Goal: Task Accomplishment & Management: Use online tool/utility

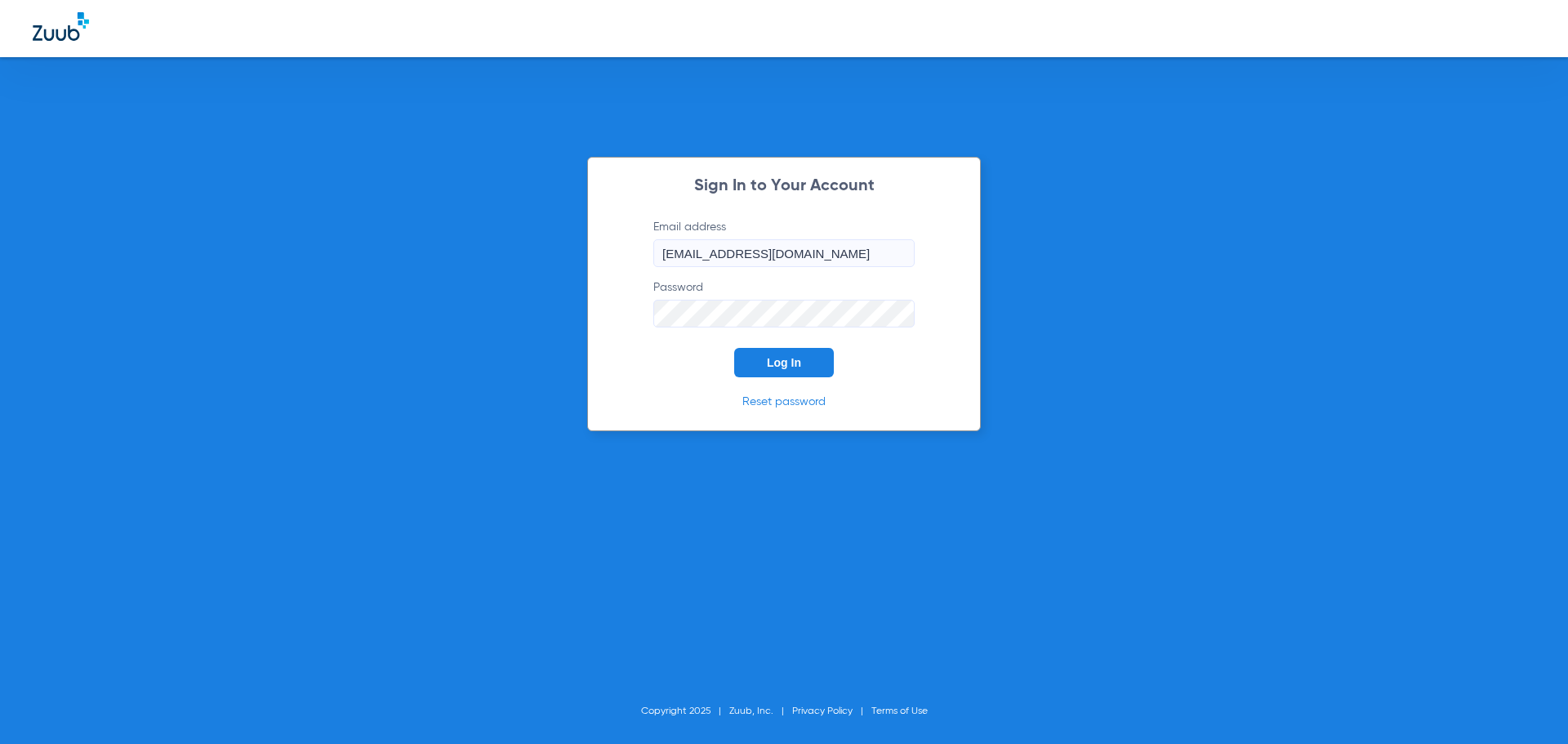
click at [789, 356] on span "Log In" at bounding box center [784, 363] width 34 height 13
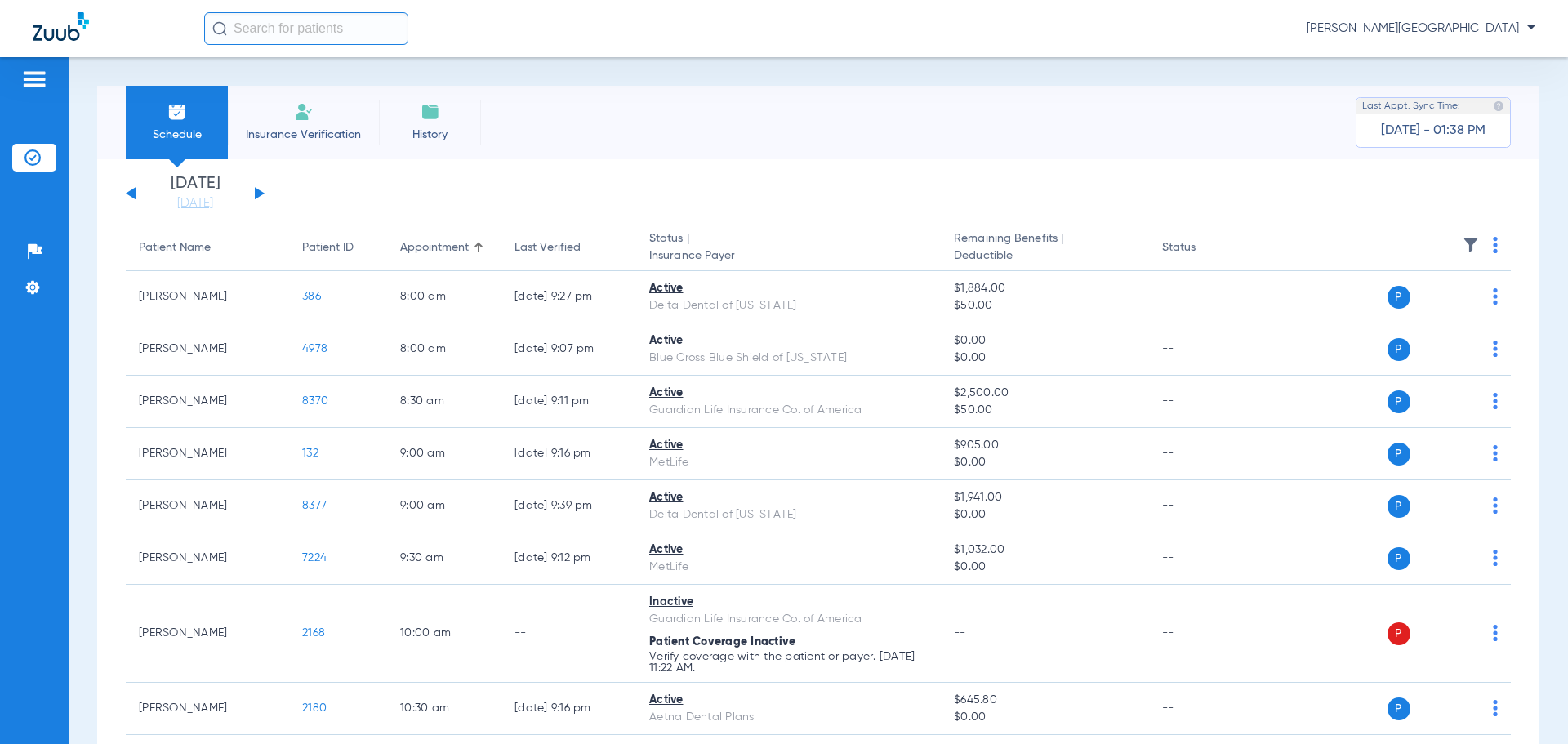
click at [245, 33] on input "text" at bounding box center [306, 28] width 204 height 33
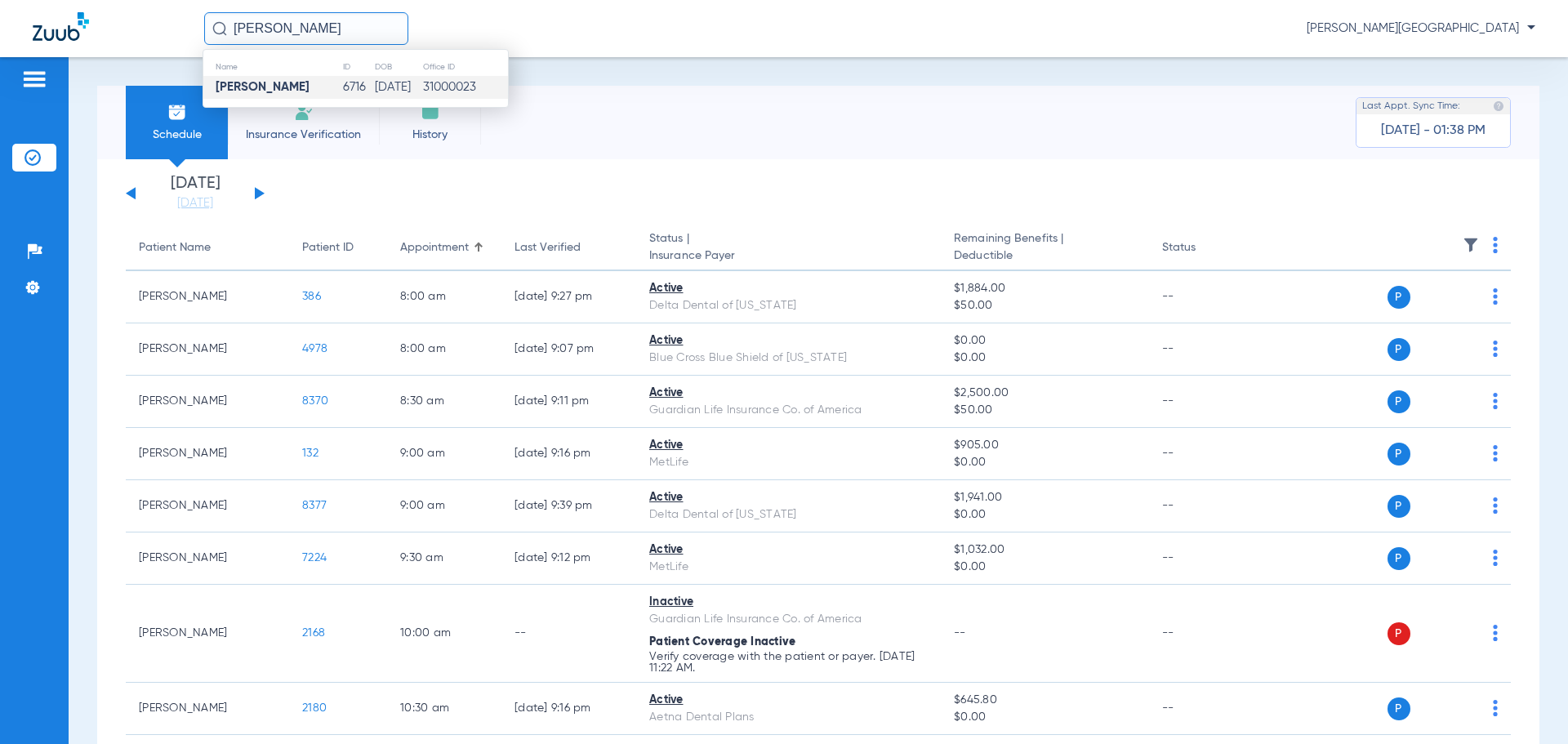
type input "[PERSON_NAME]"
click at [261, 92] on strong "[PERSON_NAME]" at bounding box center [261, 87] width 93 height 12
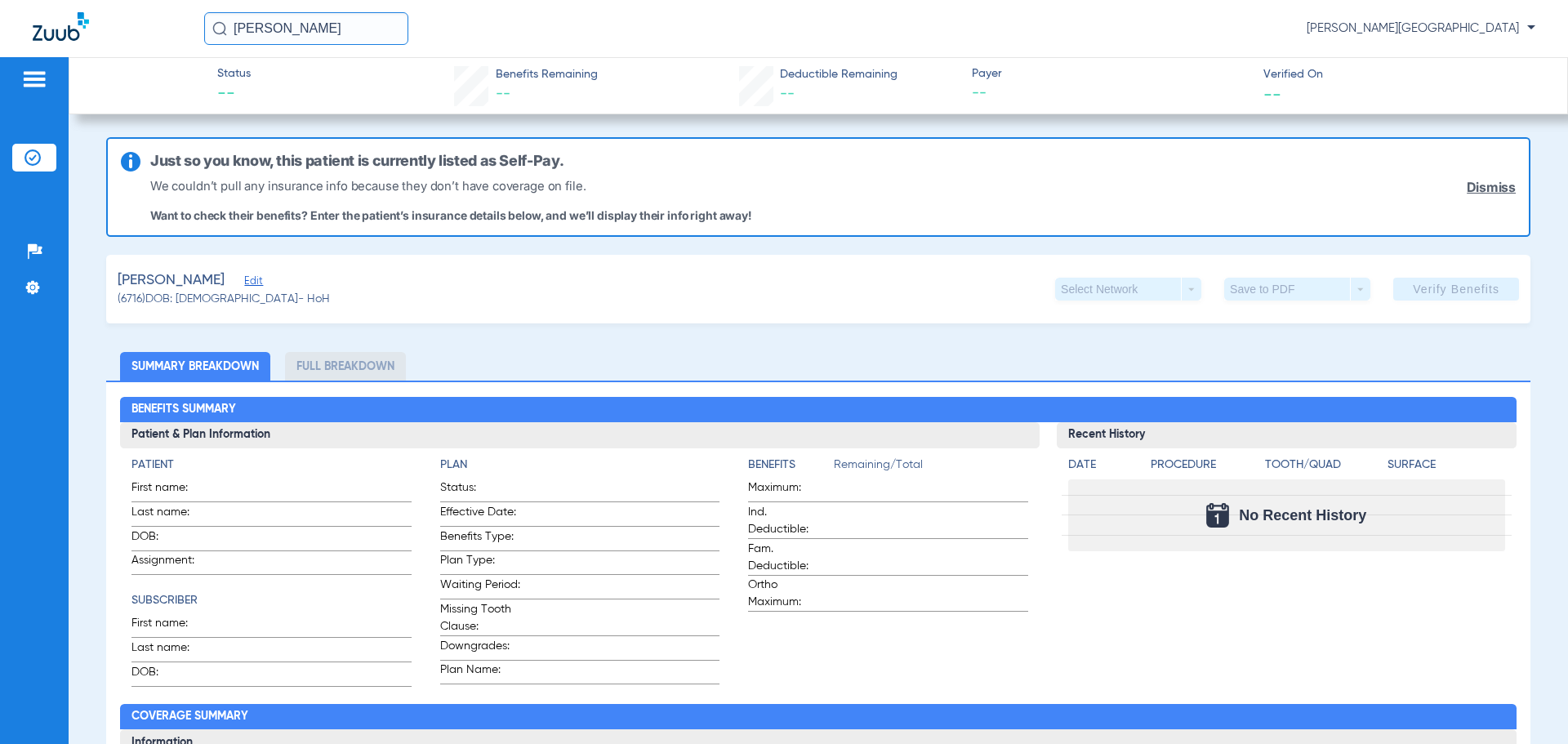
click at [26, 151] on img at bounding box center [32, 157] width 16 height 16
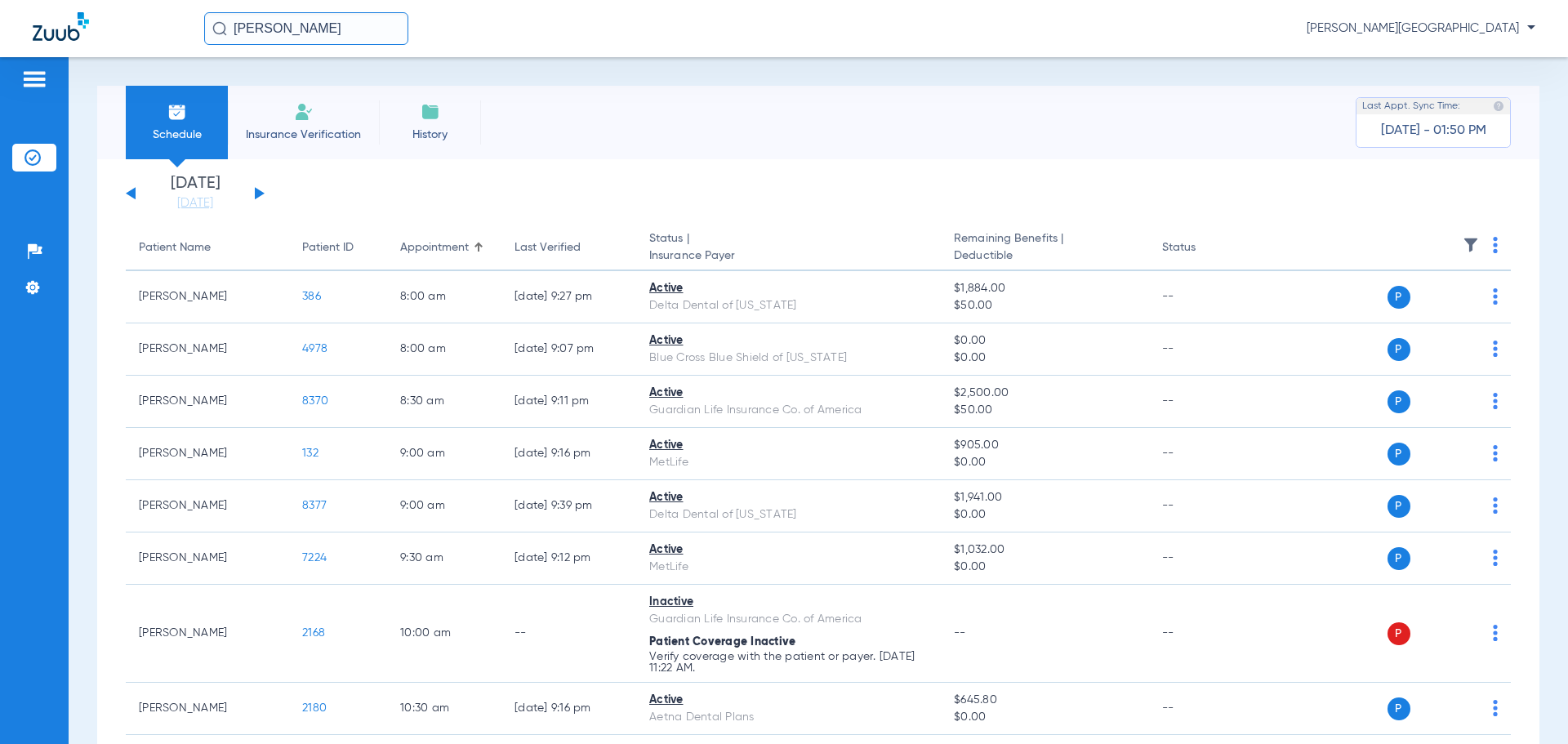
drag, startPoint x: 295, startPoint y: 27, endPoint x: -251, endPoint y: 20, distance: 546.0
click at [0, 20] on html "[PERSON_NAME] [PERSON_NAME] Dental Center Patients Insurance Verification Setup…" at bounding box center [784, 372] width 1568 height 744
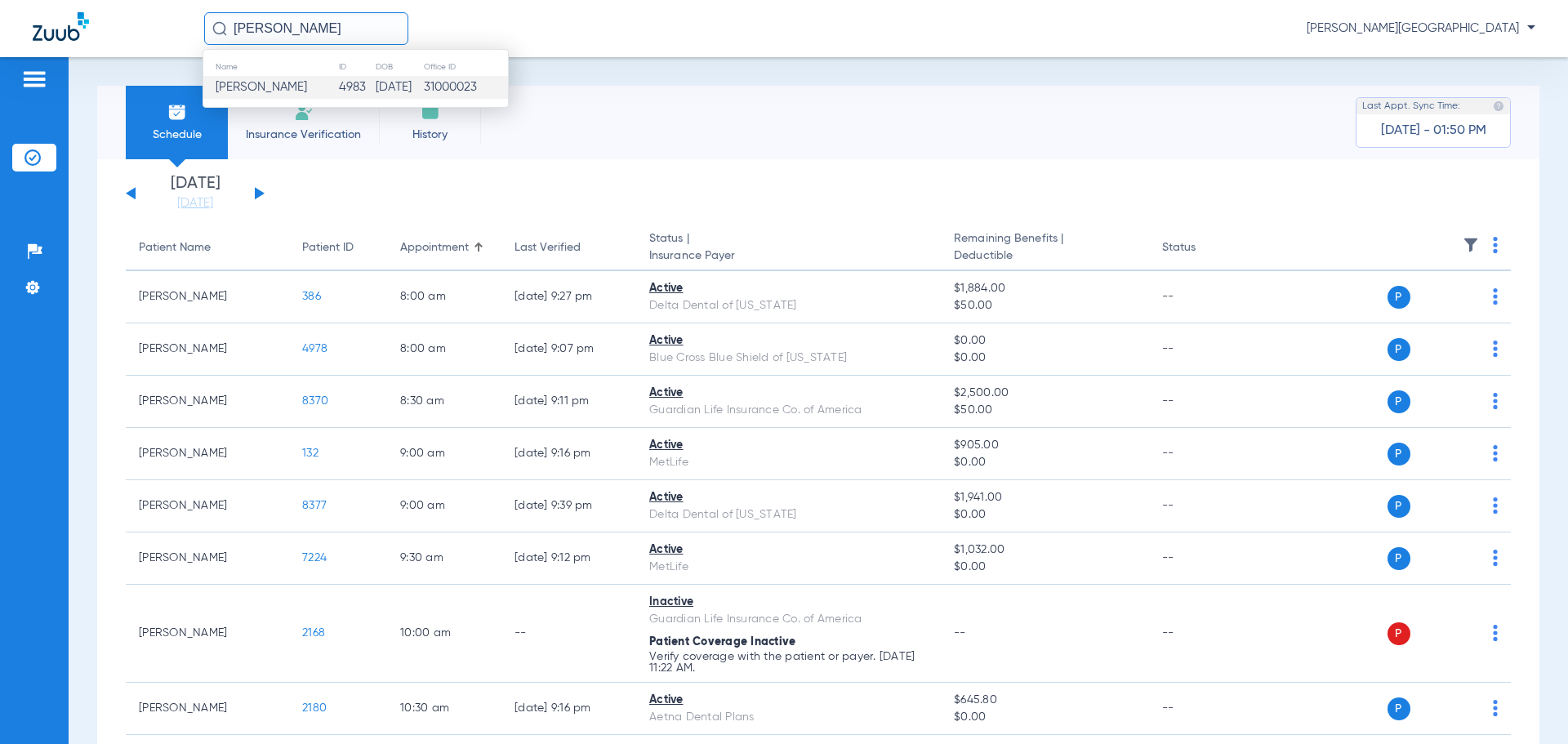
type input "[PERSON_NAME]"
click at [252, 86] on span "[PERSON_NAME]" at bounding box center [261, 87] width 92 height 12
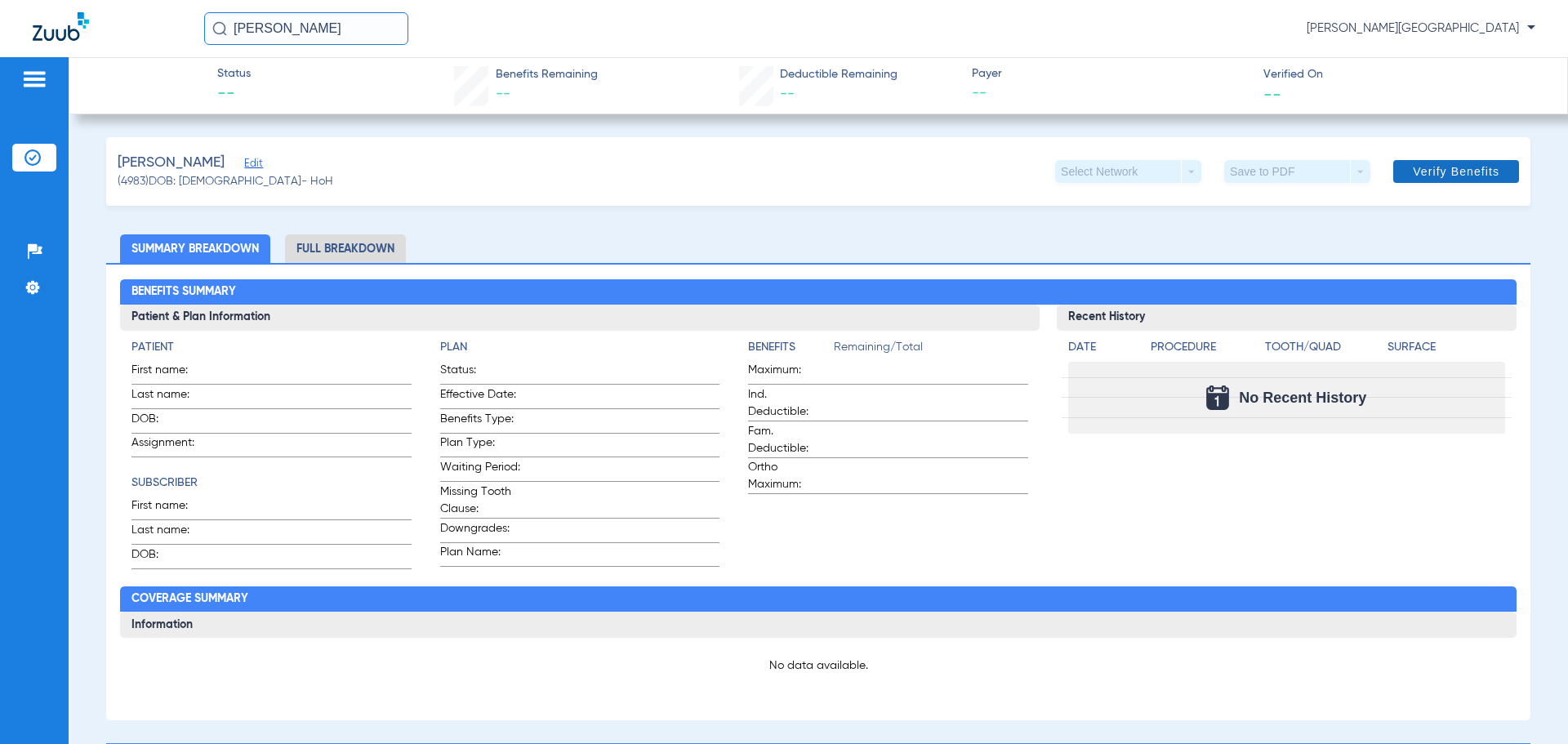
click at [1445, 177] on span "Verify Benefits" at bounding box center [1456, 172] width 87 height 13
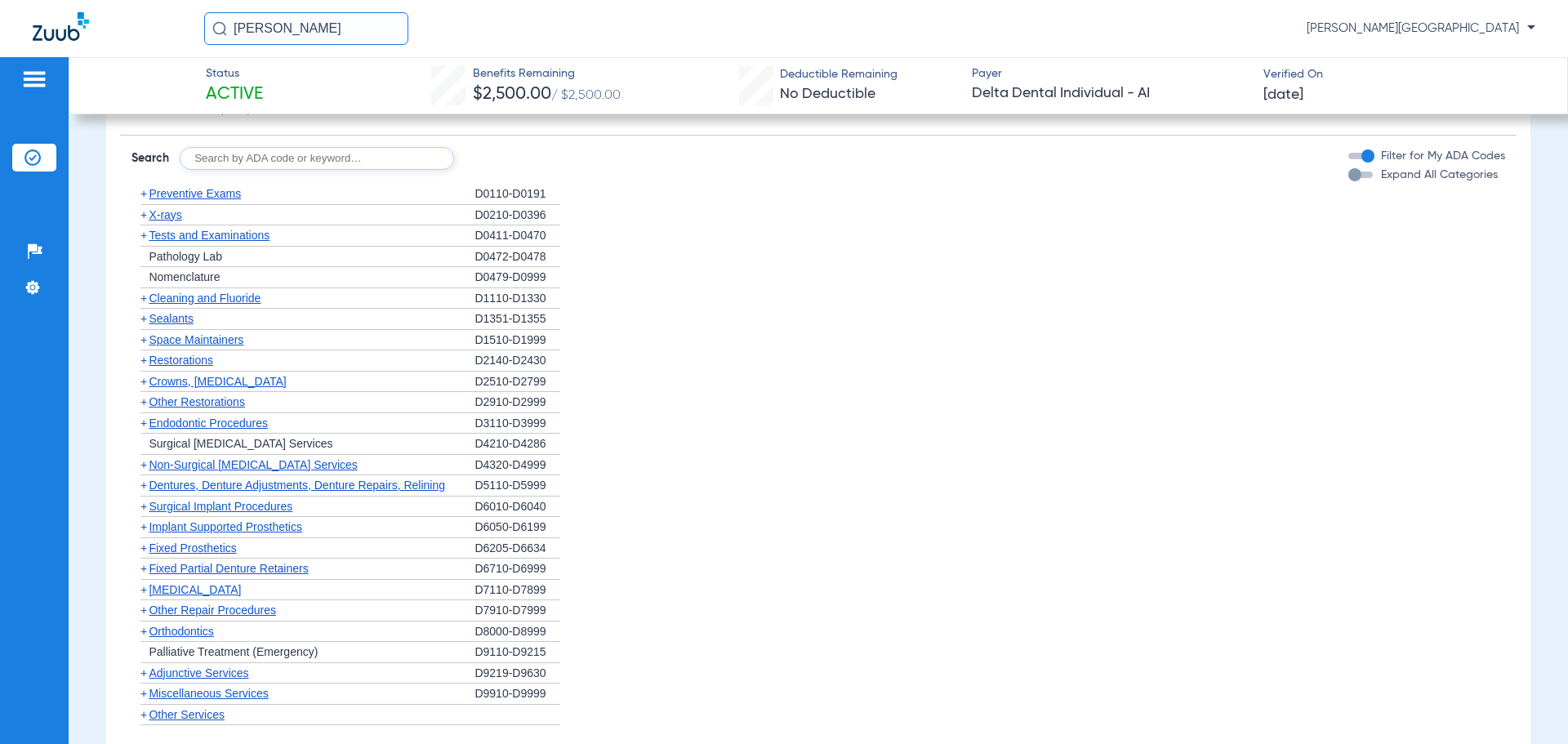
scroll to position [1107, 0]
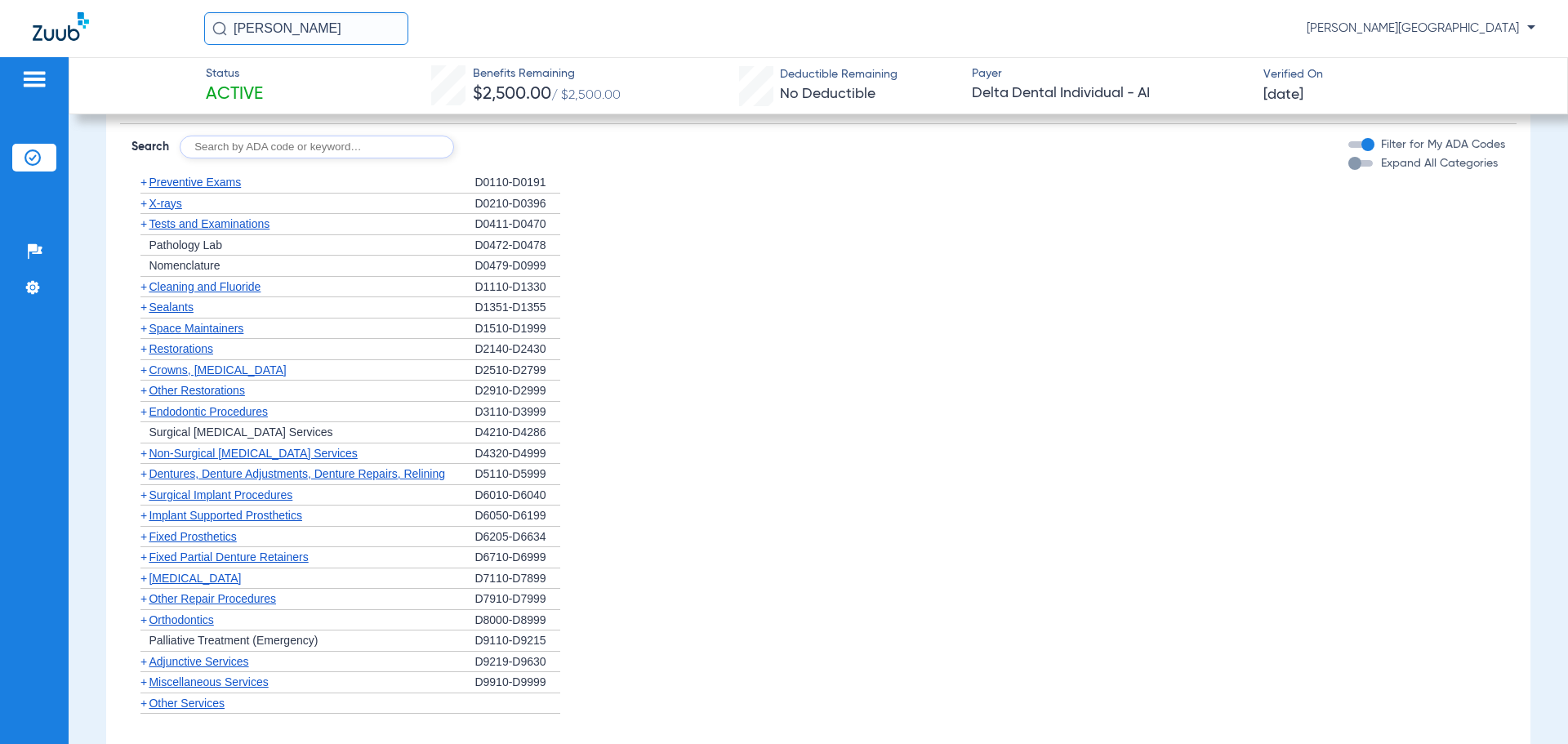
click at [143, 287] on span "+" at bounding box center [143, 287] width 7 height 13
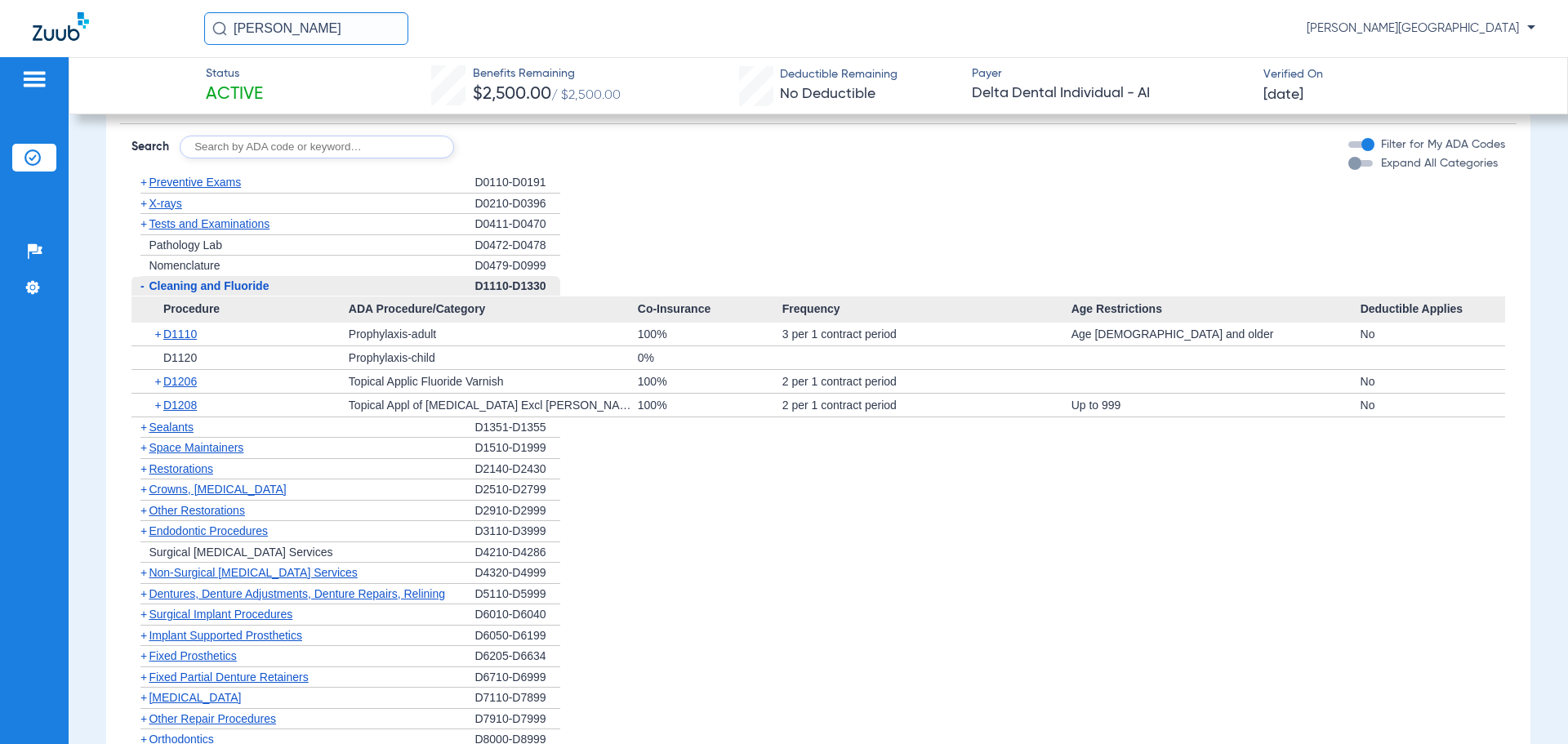
drag, startPoint x: 305, startPoint y: 33, endPoint x: 125, endPoint y: 33, distance: 180.0
click at [125, 33] on div "[PERSON_NAME] [PERSON_NAME] Dental Center" at bounding box center [784, 28] width 1568 height 58
type input "[PERSON_NAME]"
click at [287, 27] on input "[PERSON_NAME]" at bounding box center [306, 28] width 204 height 33
type input "[PERSON_NAME]"
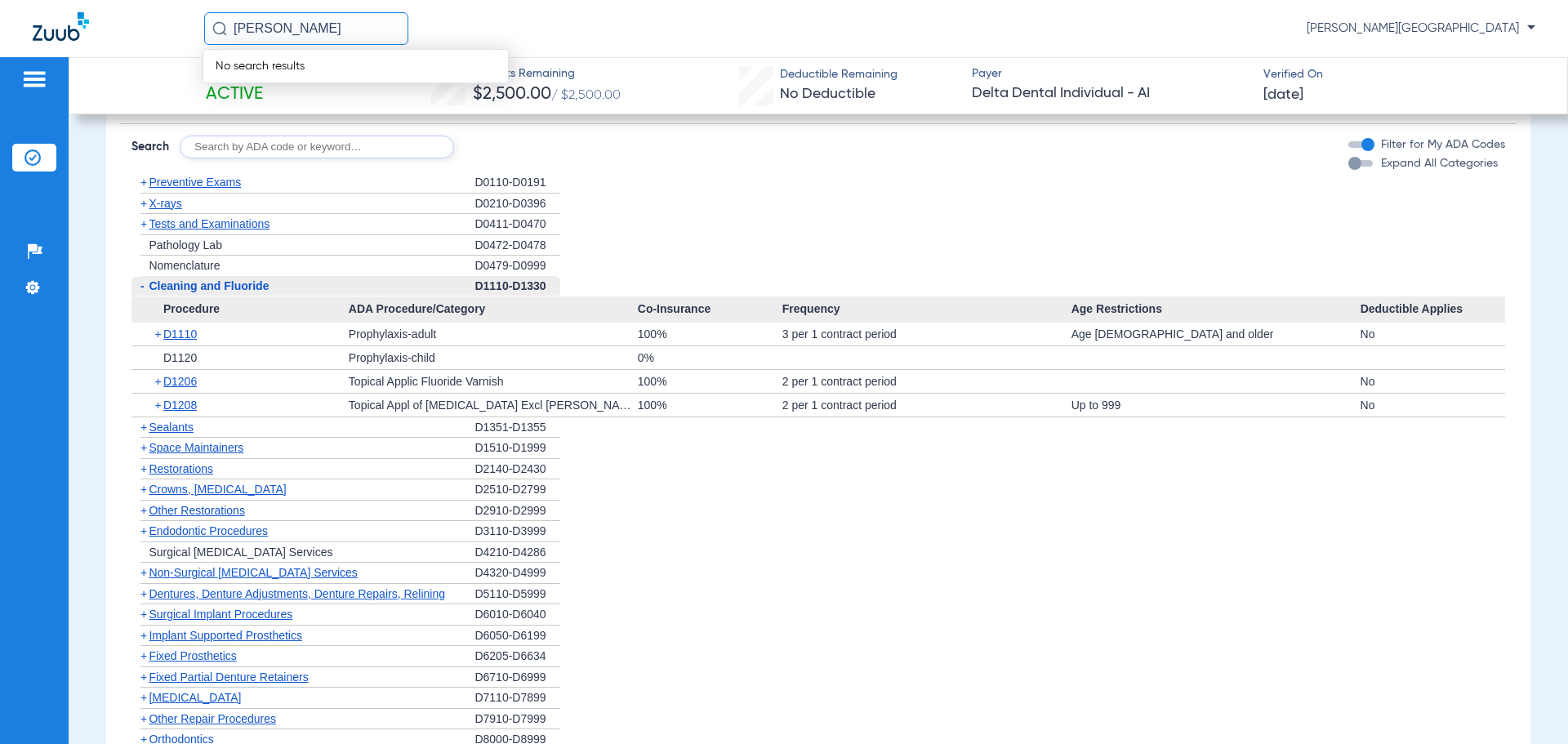
click at [30, 151] on img at bounding box center [32, 157] width 16 height 16
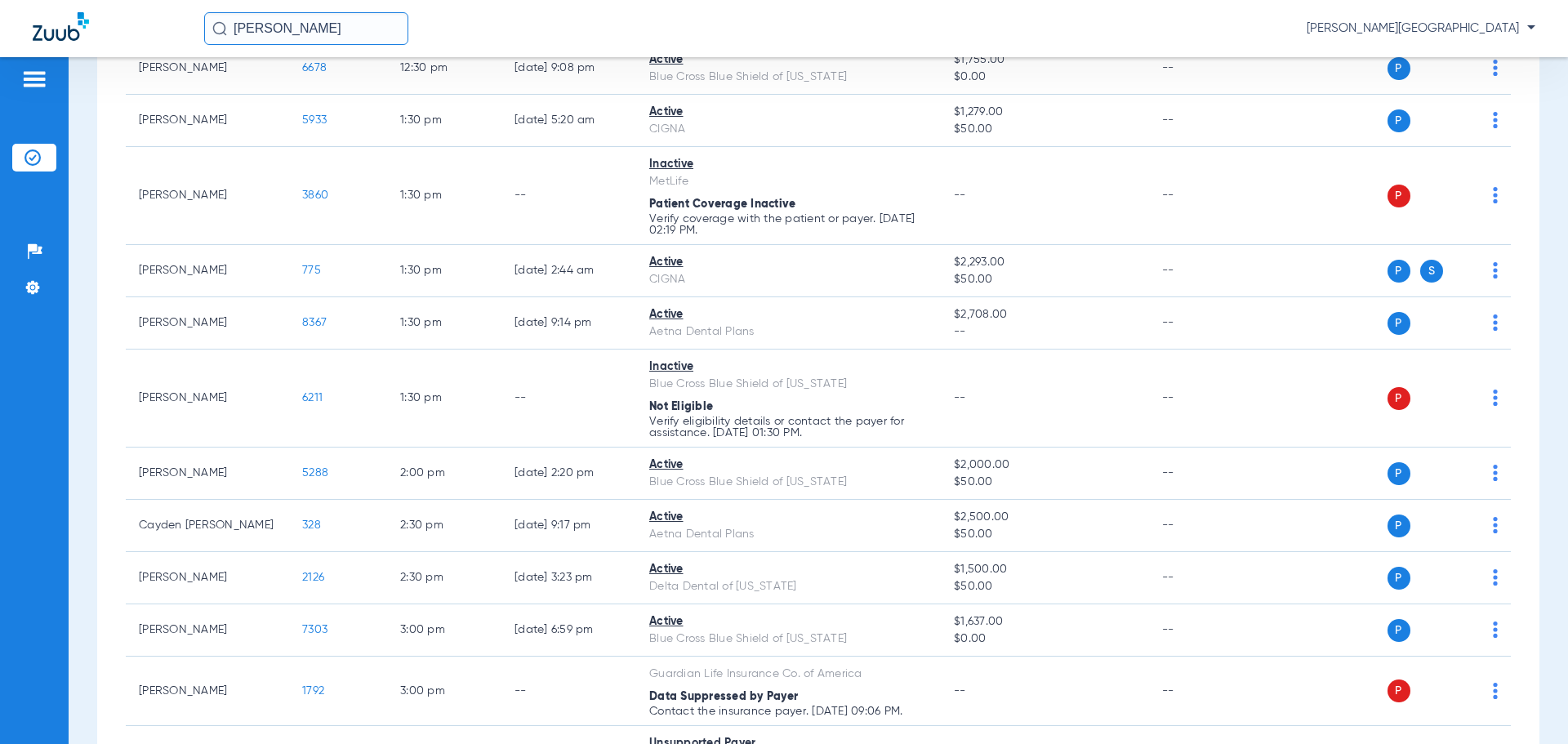
scroll to position [1128, 0]
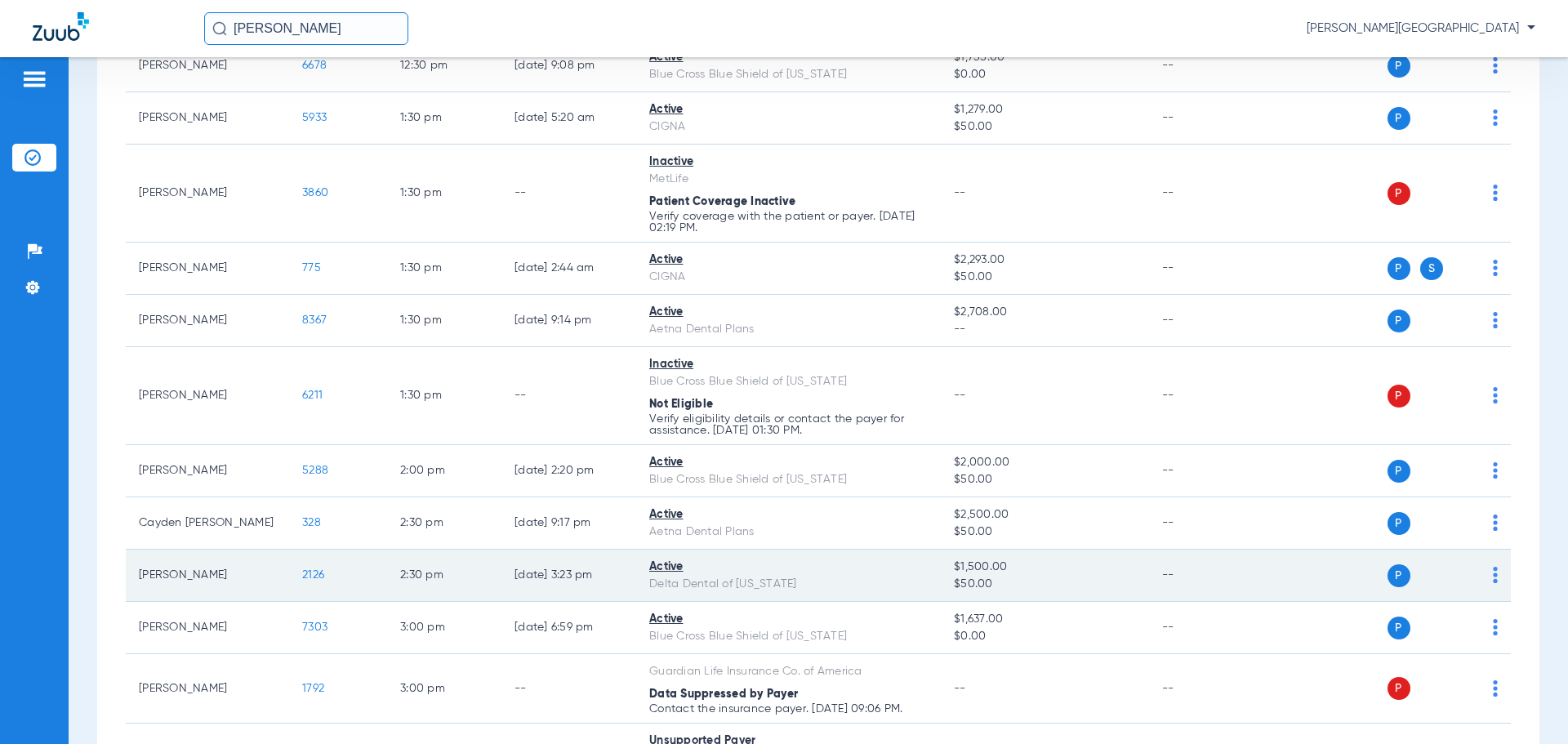
click at [320, 572] on span "2126" at bounding box center [312, 575] width 22 height 11
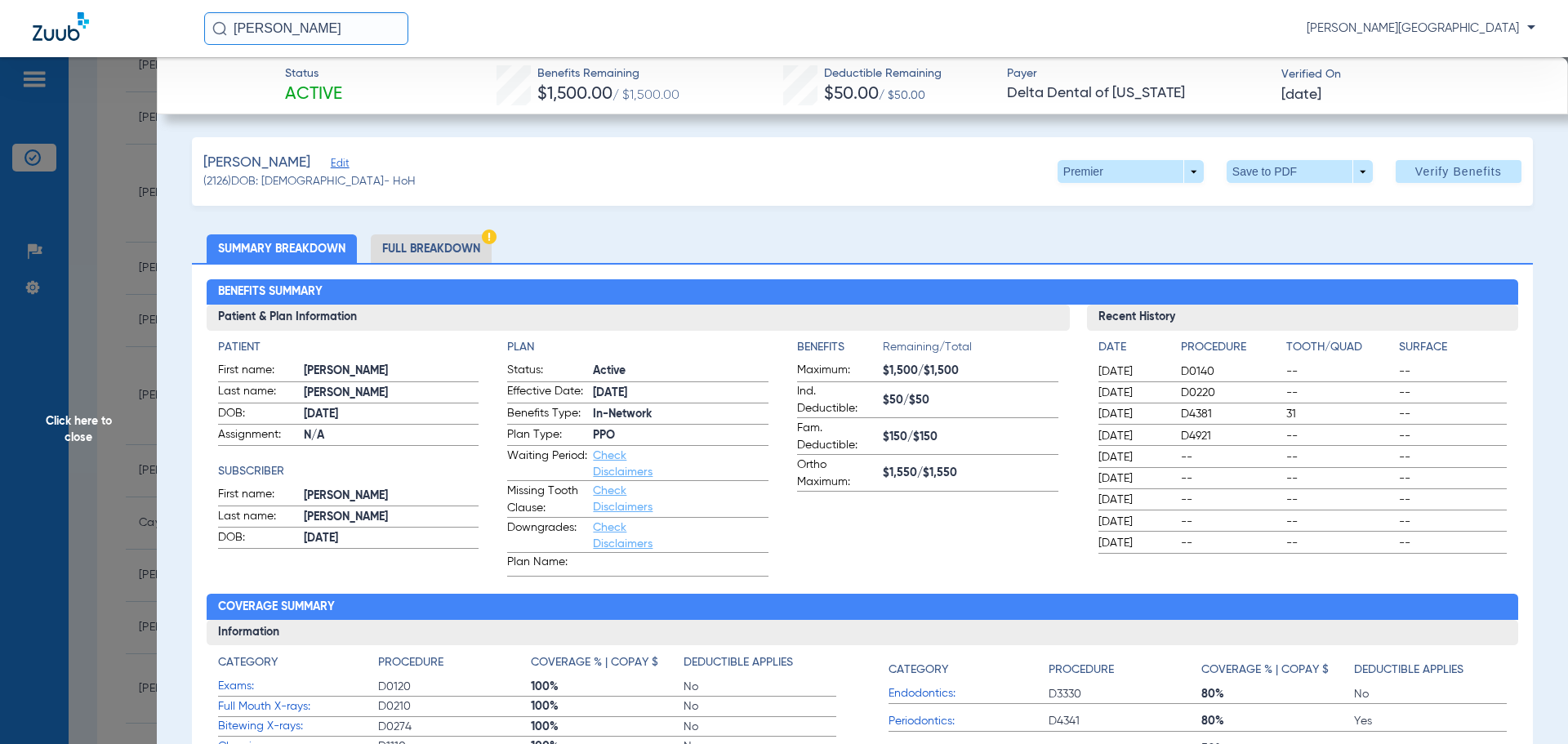
click at [439, 252] on li "Full Breakdown" at bounding box center [431, 248] width 121 height 28
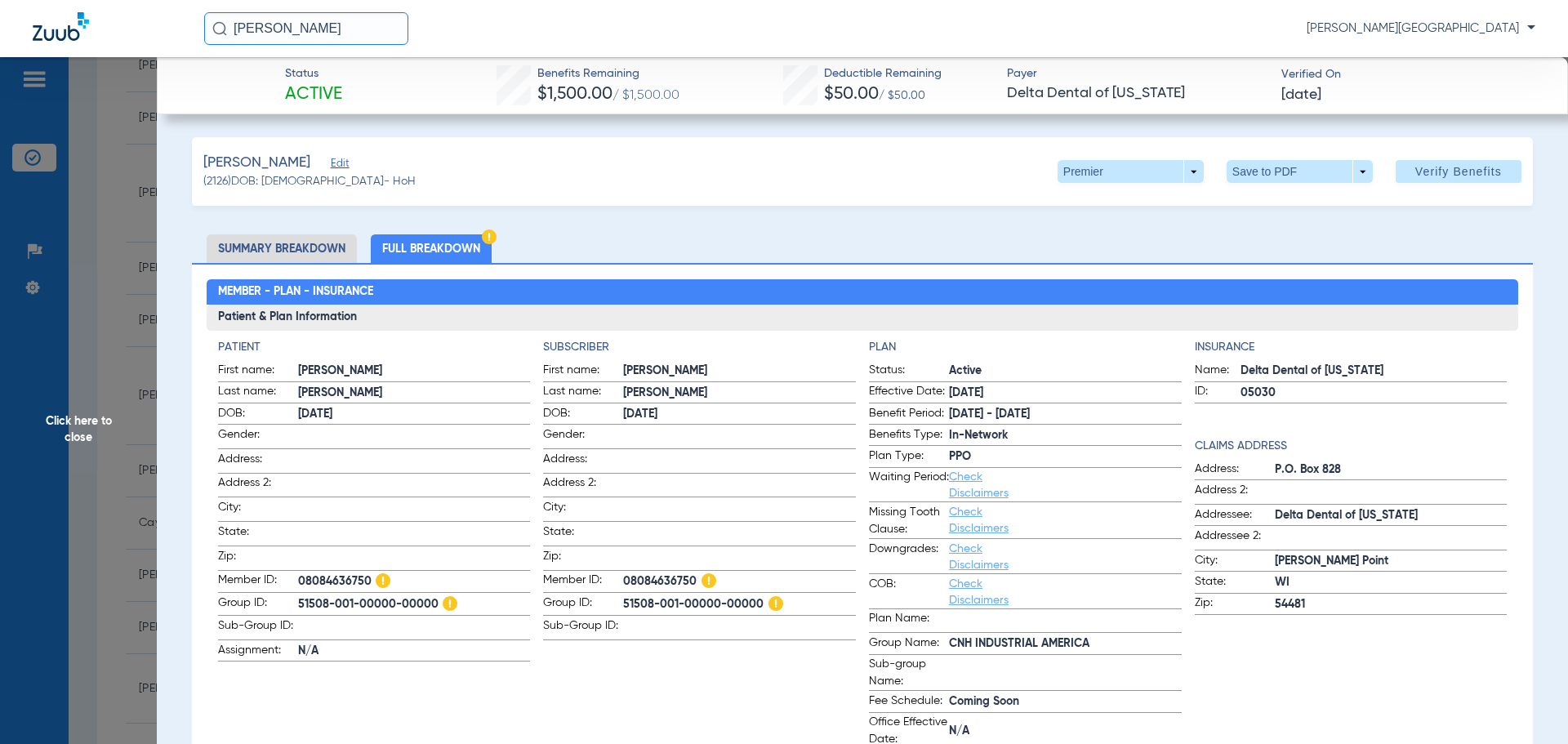
click at [75, 278] on span "Click here to close" at bounding box center [78, 430] width 157 height 744
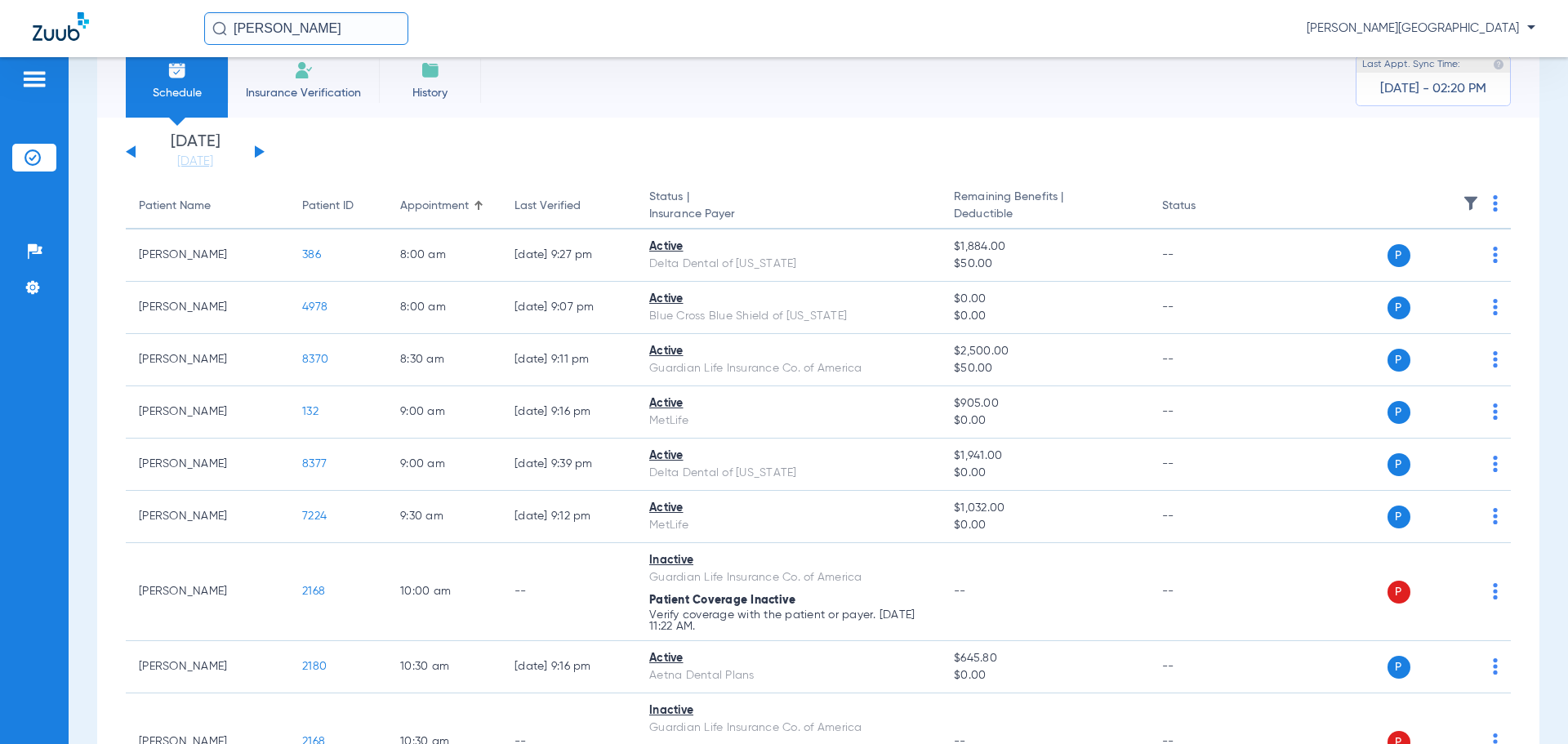
scroll to position [0, 0]
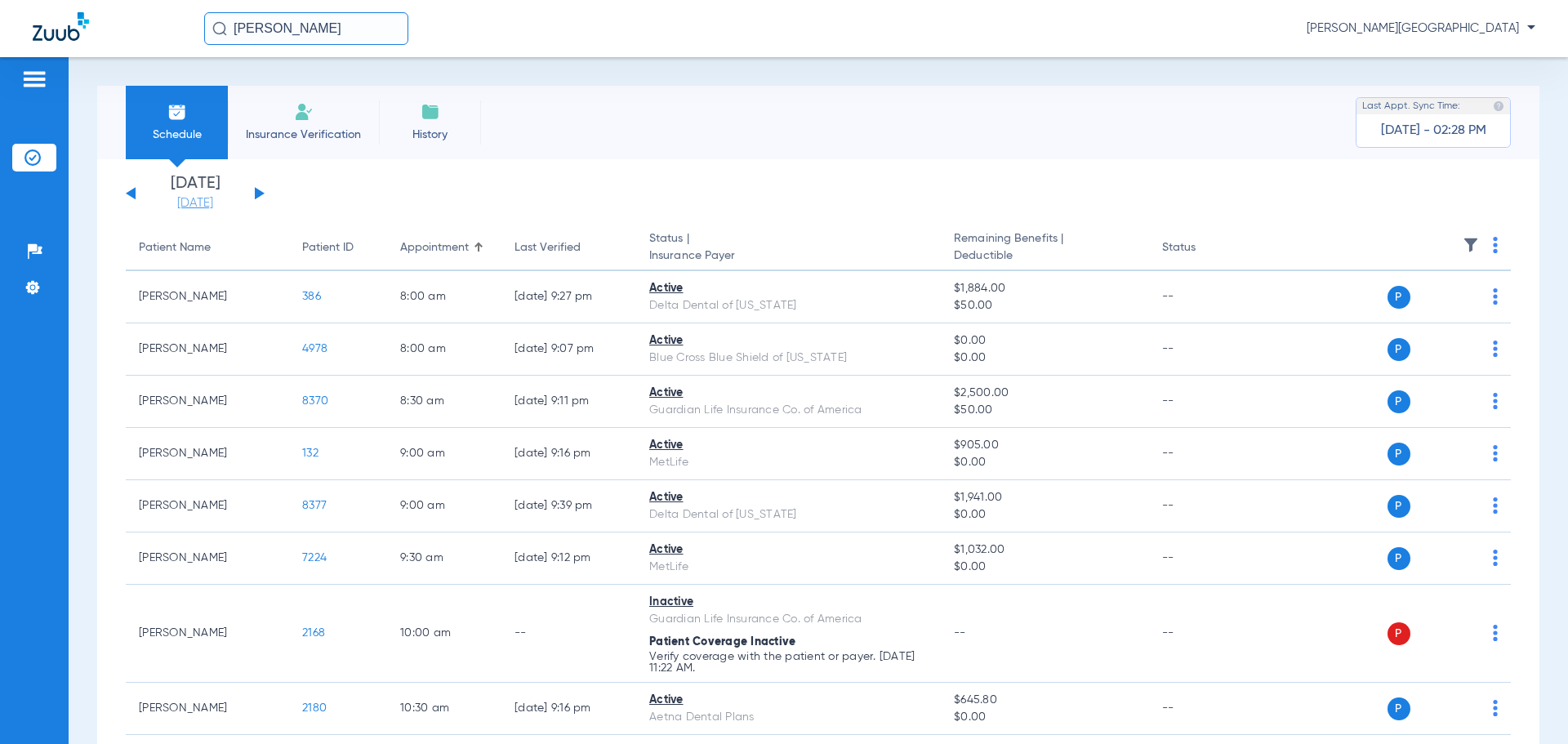
click at [184, 205] on link "[DATE]" at bounding box center [195, 203] width 98 height 16
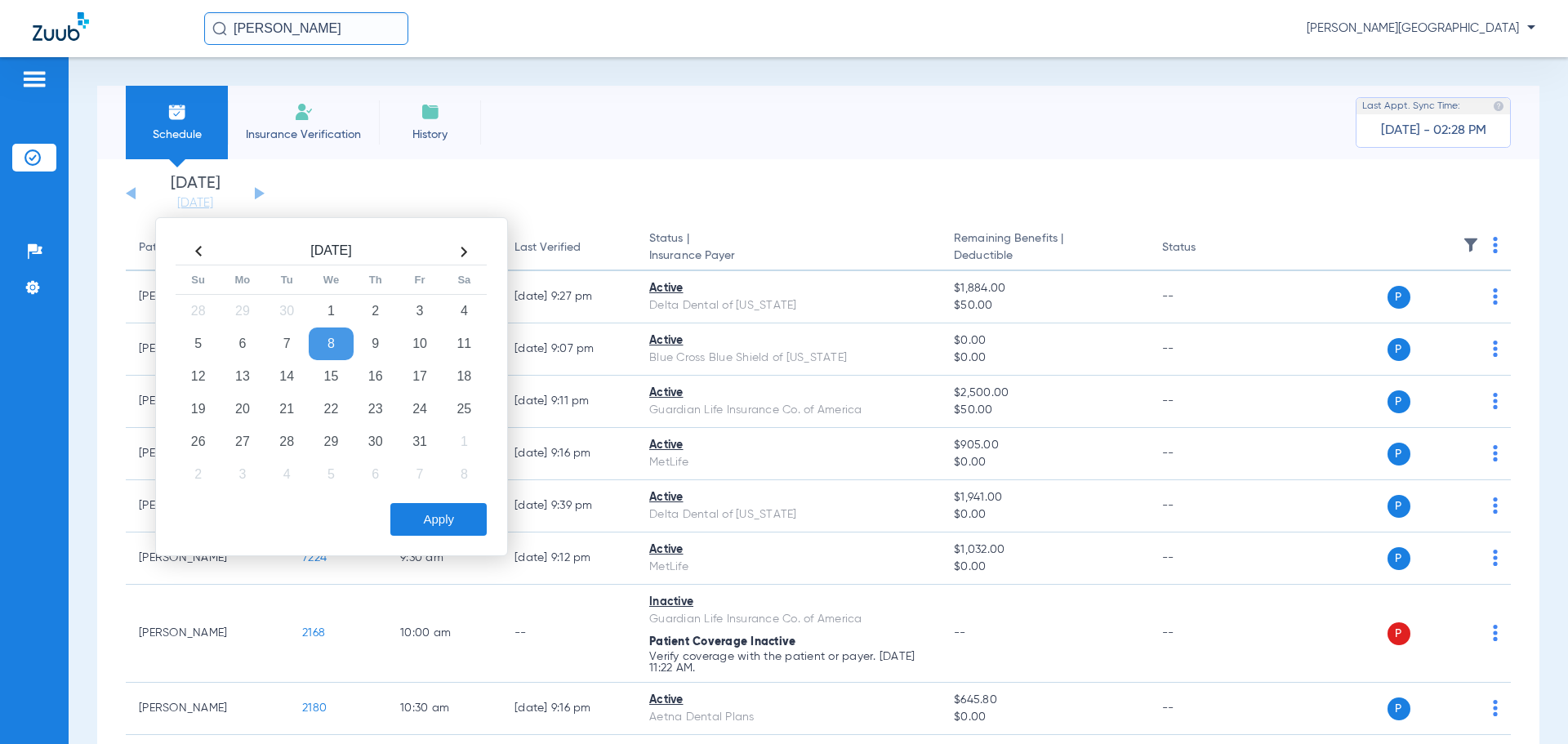
click at [459, 245] on th at bounding box center [464, 252] width 44 height 26
click at [381, 400] on td "20" at bounding box center [376, 409] width 44 height 33
click at [414, 533] on button "Apply" at bounding box center [438, 519] width 96 height 33
